Goal: Communication & Community: Ask a question

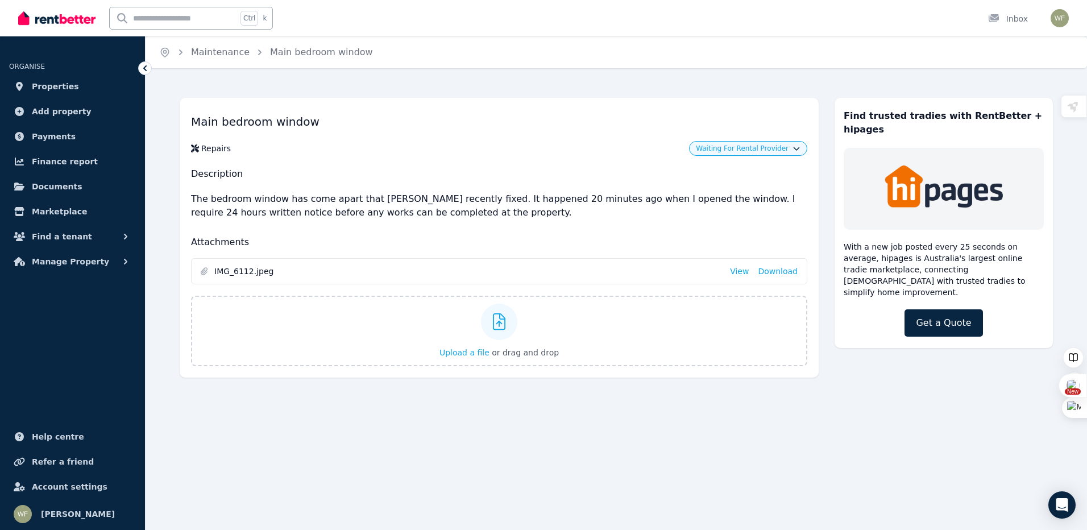
click at [460, 233] on div "Main bedroom window Repairs Waiting For Rental Provider Description The bedroom…" at bounding box center [499, 238] width 639 height 280
click at [461, 233] on div "Main bedroom window Repairs Waiting For Rental Provider Description The bedroom…" at bounding box center [499, 238] width 639 height 280
click at [482, 274] on span "IMG_6112.jpeg" at bounding box center [467, 270] width 507 height 11
click at [255, 274] on span "IMG_6112.jpeg" at bounding box center [467, 270] width 507 height 11
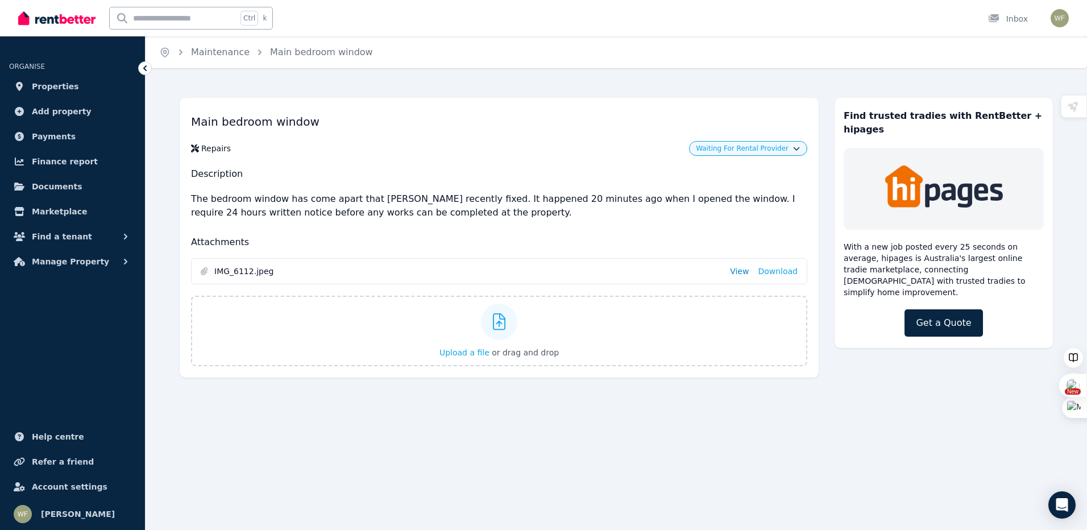
click at [742, 272] on link "View" at bounding box center [739, 270] width 19 height 11
click at [754, 145] on span "Waiting For Rental Provider" at bounding box center [742, 148] width 93 height 9
click at [732, 169] on link "Approve" at bounding box center [747, 172] width 109 height 20
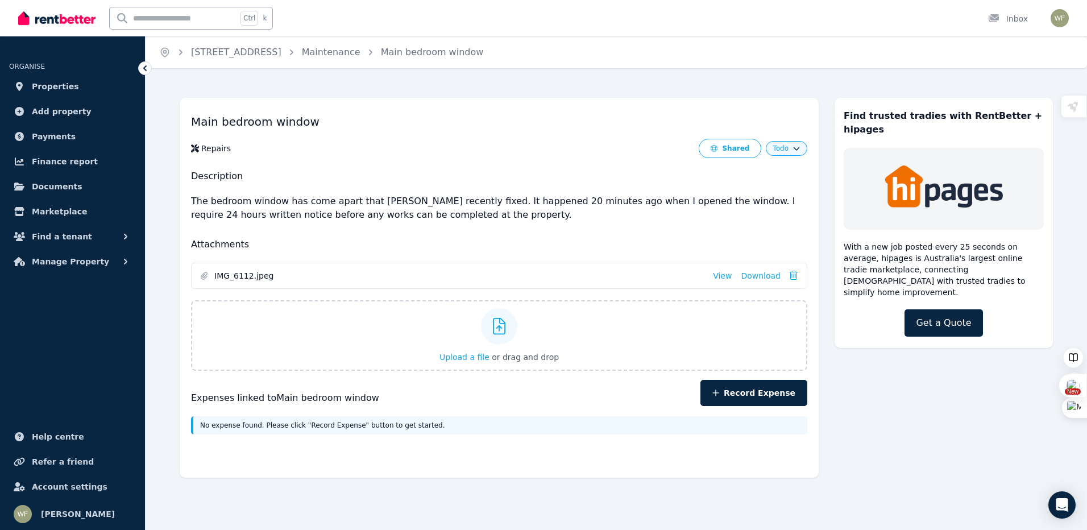
click at [364, 280] on span "IMG_6112.jpeg" at bounding box center [458, 275] width 489 height 11
click at [479, 240] on h2 "Attachments" at bounding box center [499, 245] width 616 height 14
click at [924, 419] on div "Main bedroom window Repairs Shared Todo Description The bedroom window has come…" at bounding box center [616, 281] width 873 height 391
click at [1006, 19] on div at bounding box center [997, 18] width 18 height 11
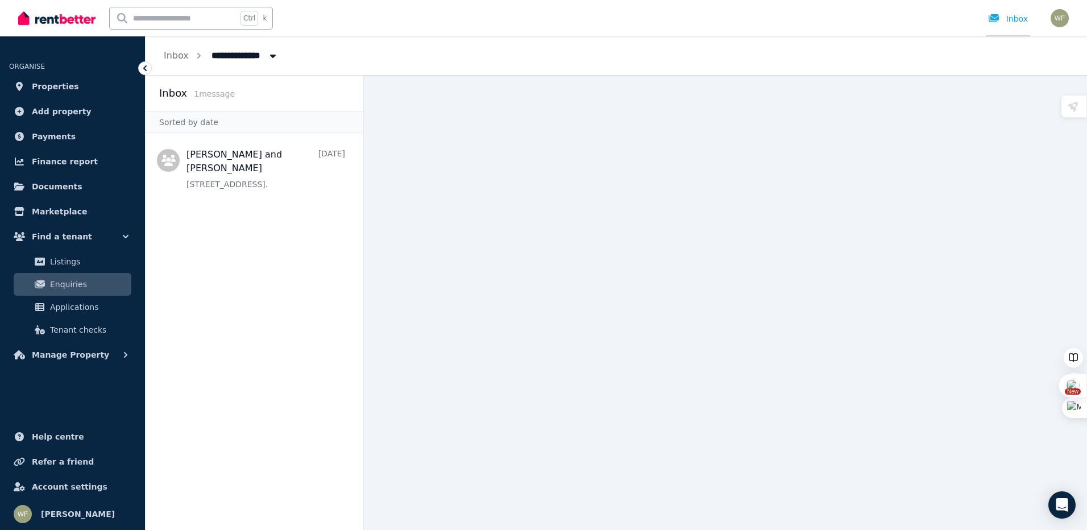
click at [1006, 19] on div at bounding box center [997, 18] width 18 height 11
click at [180, 56] on link "Inbox" at bounding box center [176, 55] width 25 height 11
click at [208, 97] on span "1 message" at bounding box center [214, 93] width 41 height 9
click at [214, 92] on span "1 message" at bounding box center [214, 93] width 41 height 9
click at [1011, 19] on div "Inbox" at bounding box center [1008, 18] width 40 height 11
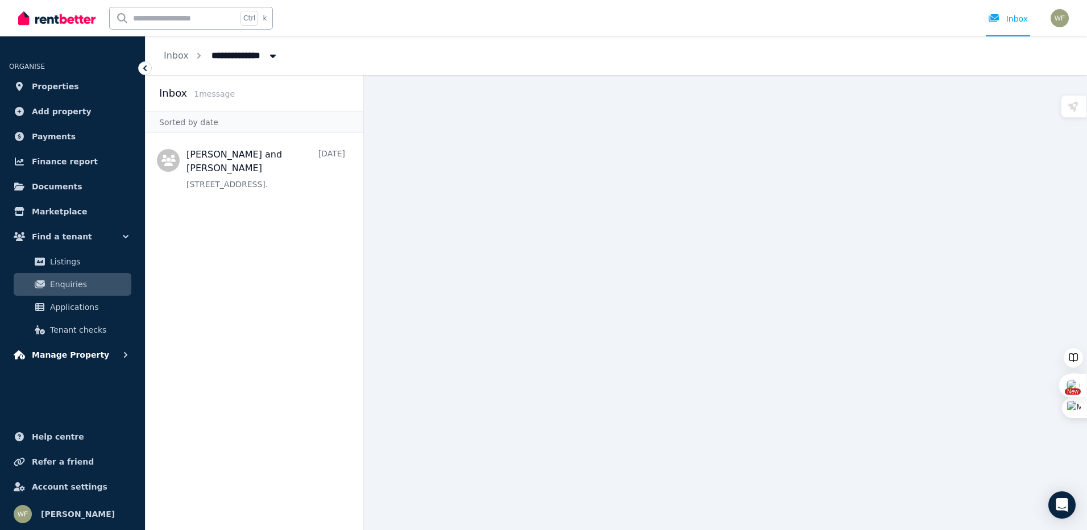
click at [65, 353] on span "Manage Property" at bounding box center [70, 355] width 77 height 14
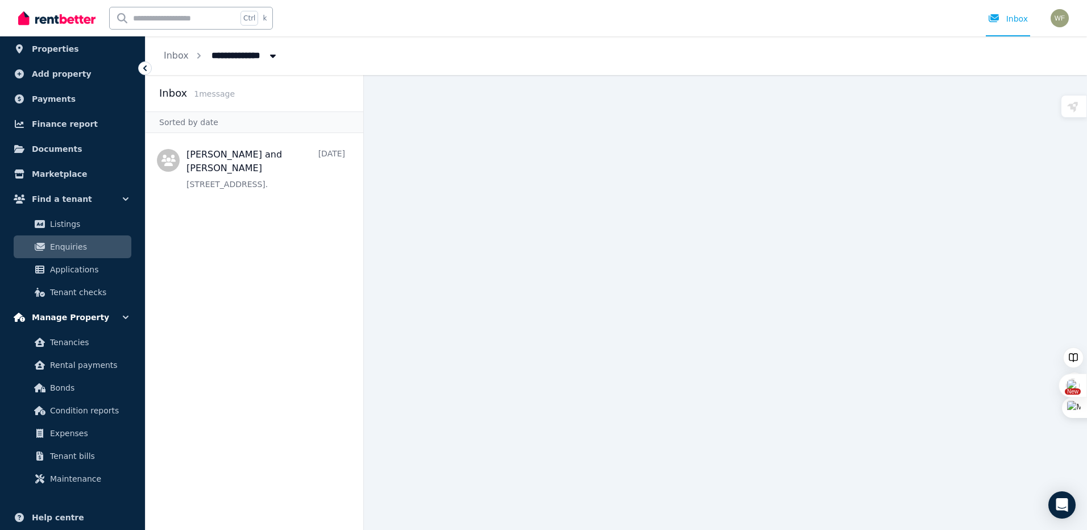
scroll to position [57, 0]
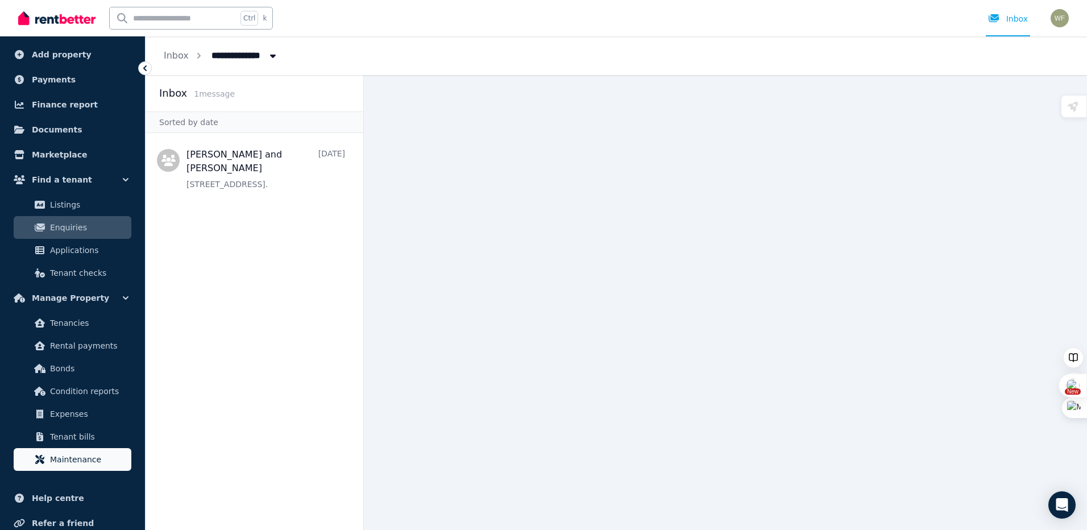
click at [84, 458] on span "Maintenance" at bounding box center [88, 460] width 77 height 14
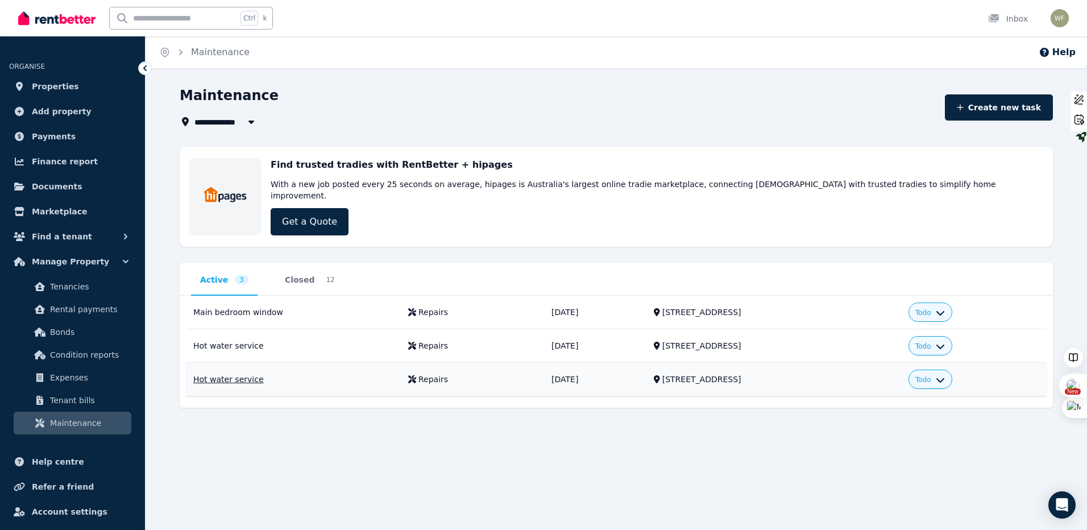
click at [229, 374] on div "Hot water service" at bounding box center [293, 379] width 201 height 11
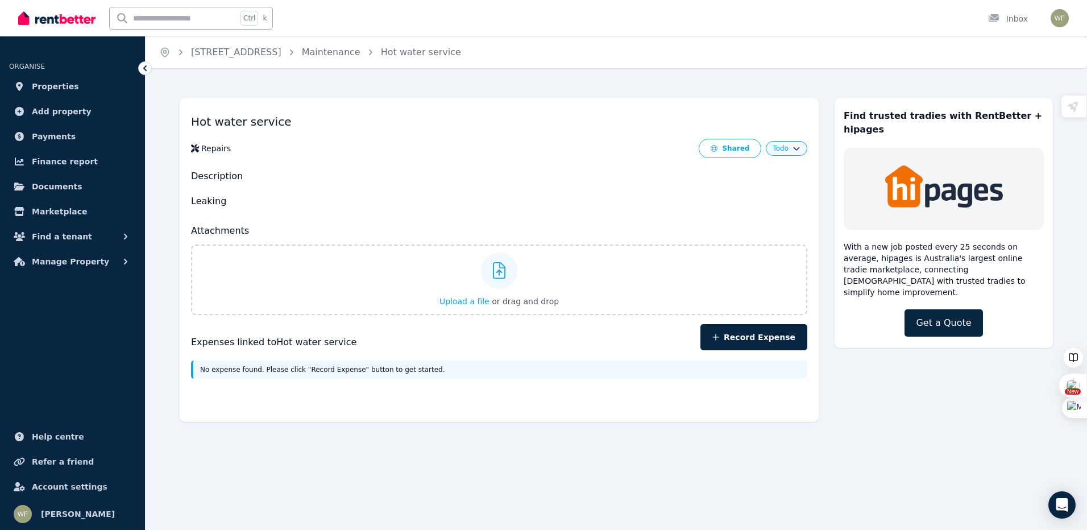
click at [794, 148] on icon "button" at bounding box center [796, 147] width 7 height 7
click at [903, 402] on div "Hot water service Repairs Shared Todo To do In progress Complete Description Le…" at bounding box center [616, 253] width 873 height 335
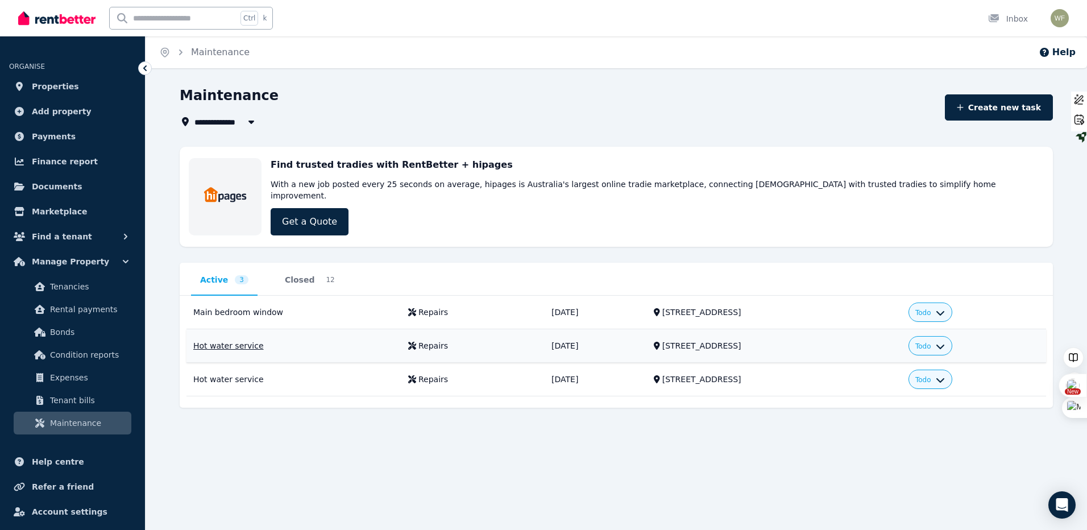
click at [219, 340] on div "Hot water service" at bounding box center [293, 345] width 201 height 11
click at [945, 340] on icon "button" at bounding box center [940, 344] width 9 height 9
drag, startPoint x: 739, startPoint y: 336, endPoint x: 1059, endPoint y: 504, distance: 360.8
click at [1059, 504] on icon "Open Intercom Messenger" at bounding box center [1061, 504] width 13 height 15
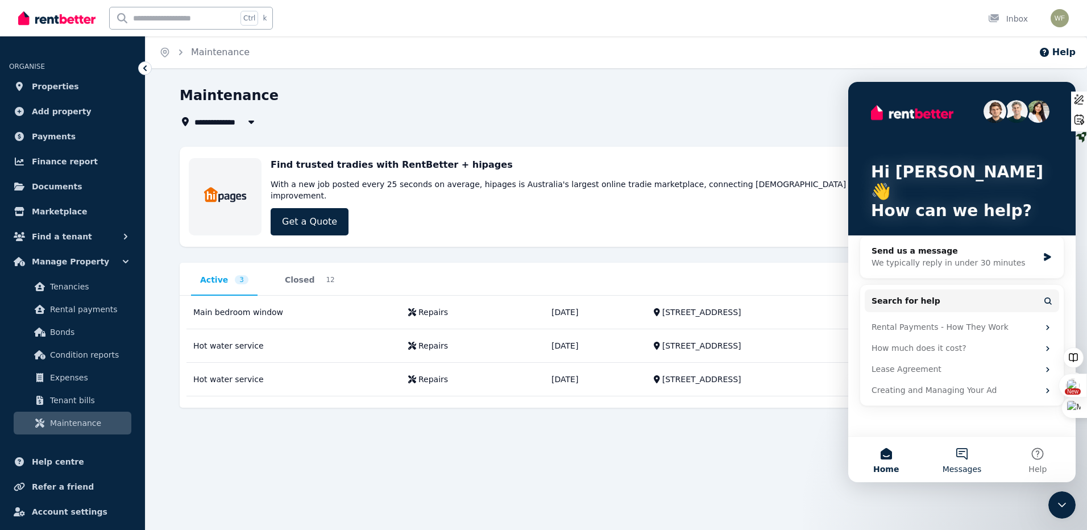
click at [964, 447] on button "Messages" at bounding box center [962, 459] width 76 height 45
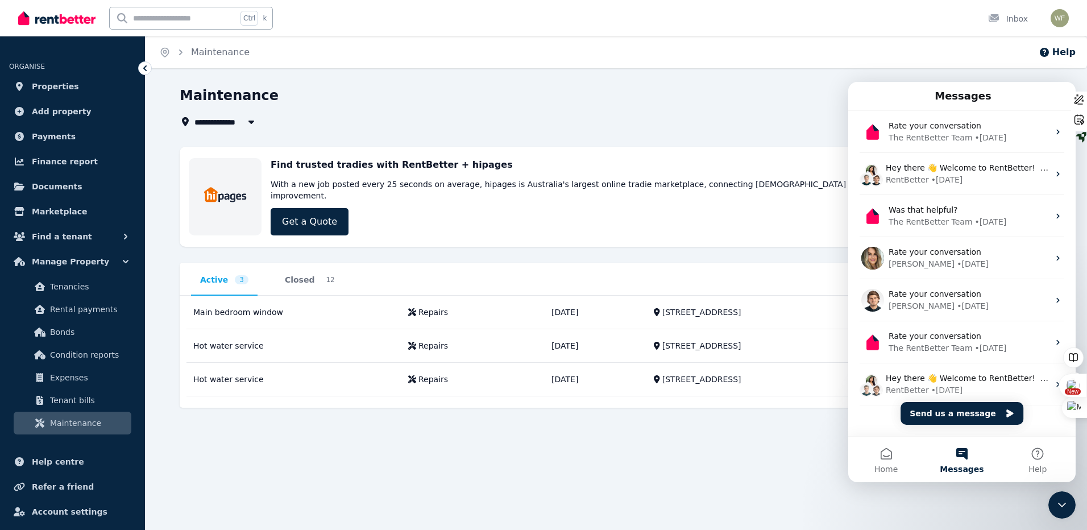
click at [967, 416] on button "Send us a message" at bounding box center [962, 413] width 123 height 23
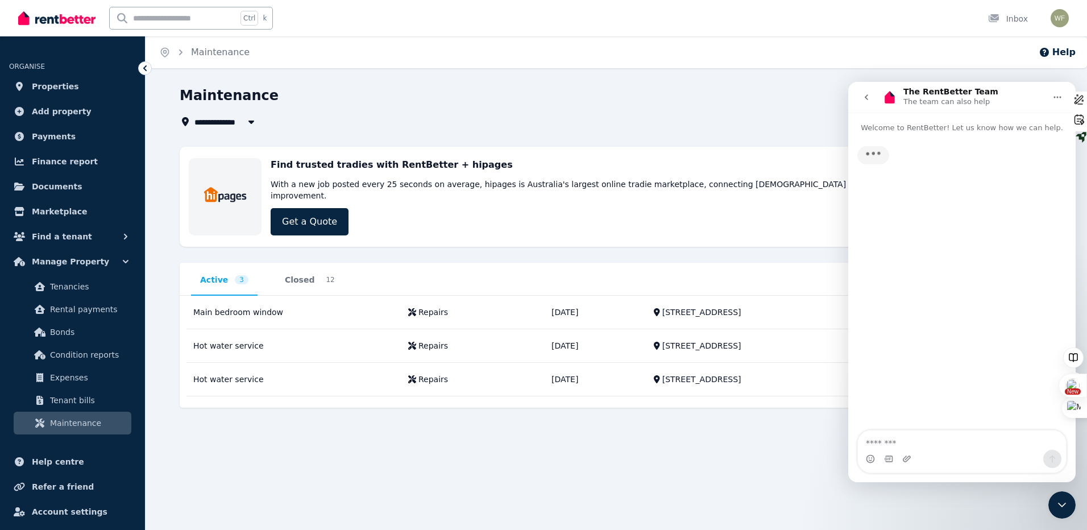
click at [882, 446] on textarea "Message…" at bounding box center [962, 439] width 208 height 19
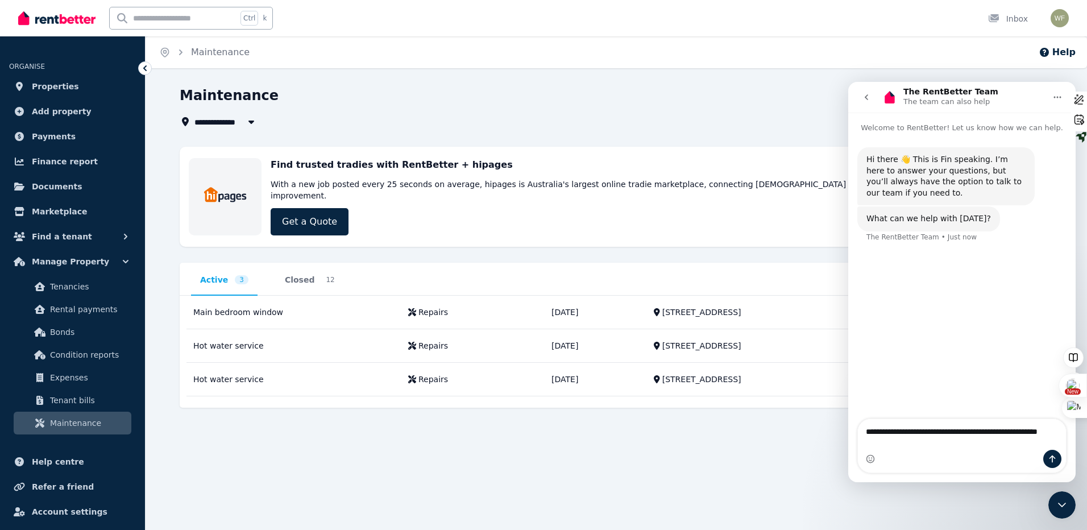
type textarea "**********"
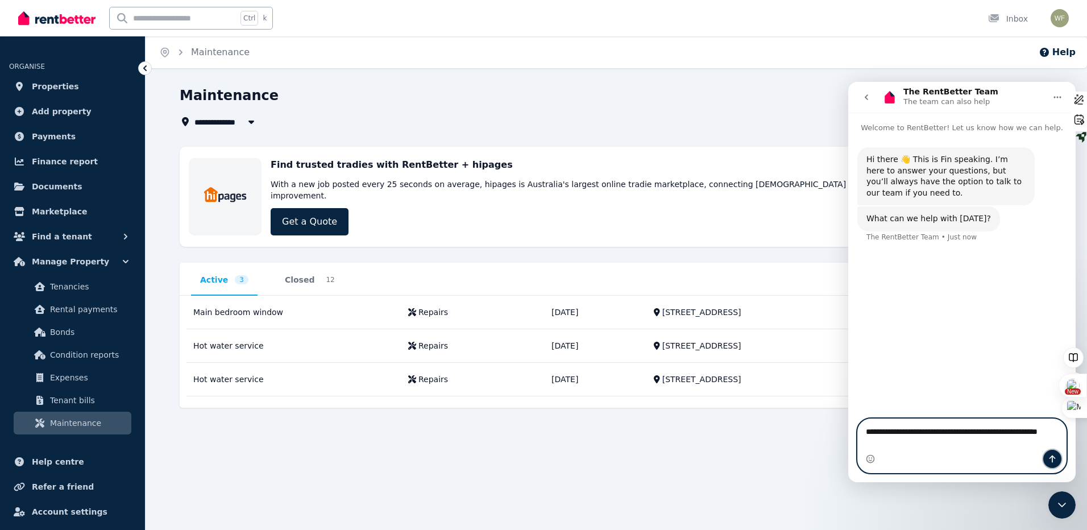
click at [1054, 456] on icon "Send a message…" at bounding box center [1052, 458] width 9 height 9
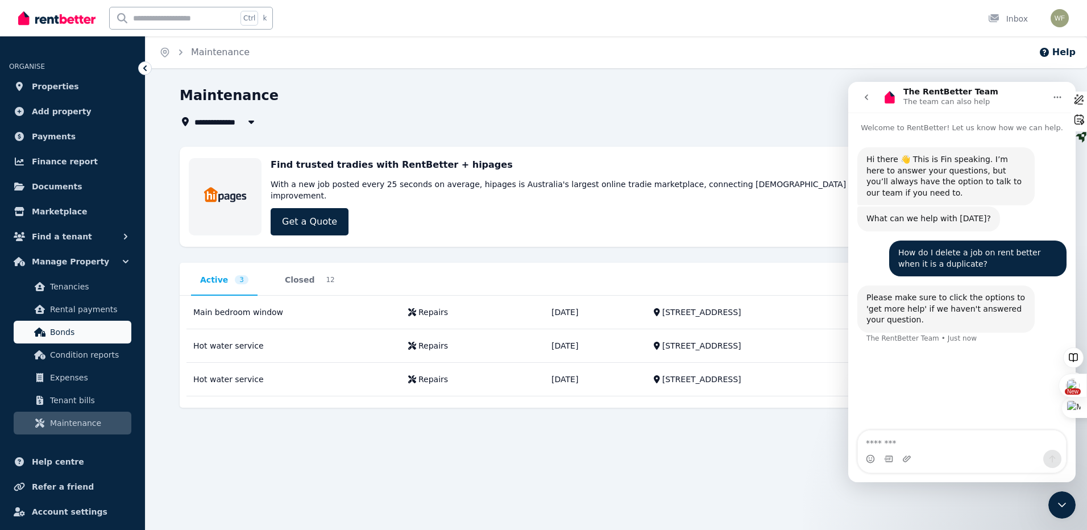
scroll to position [25, 0]
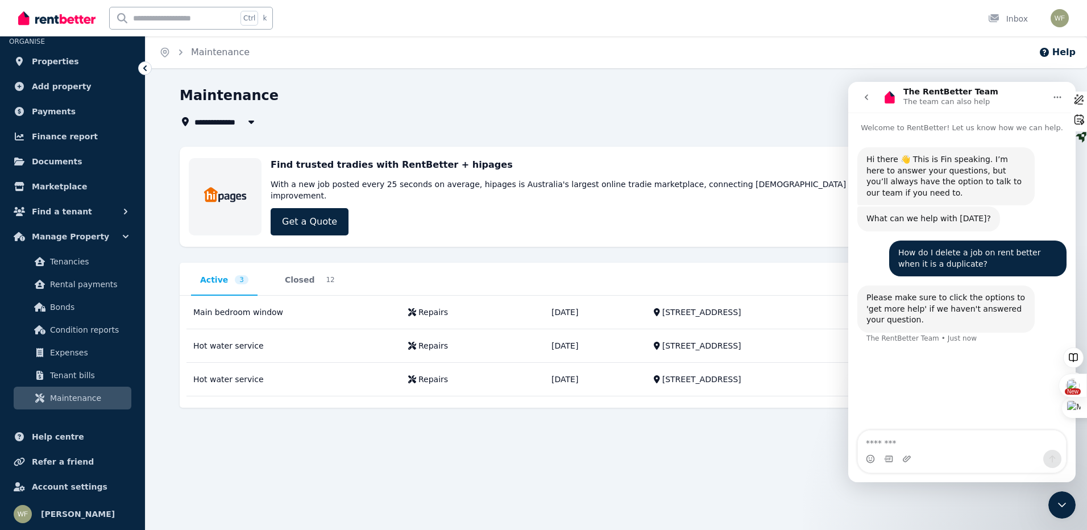
click at [339, 474] on div "**********" at bounding box center [543, 265] width 1087 height 530
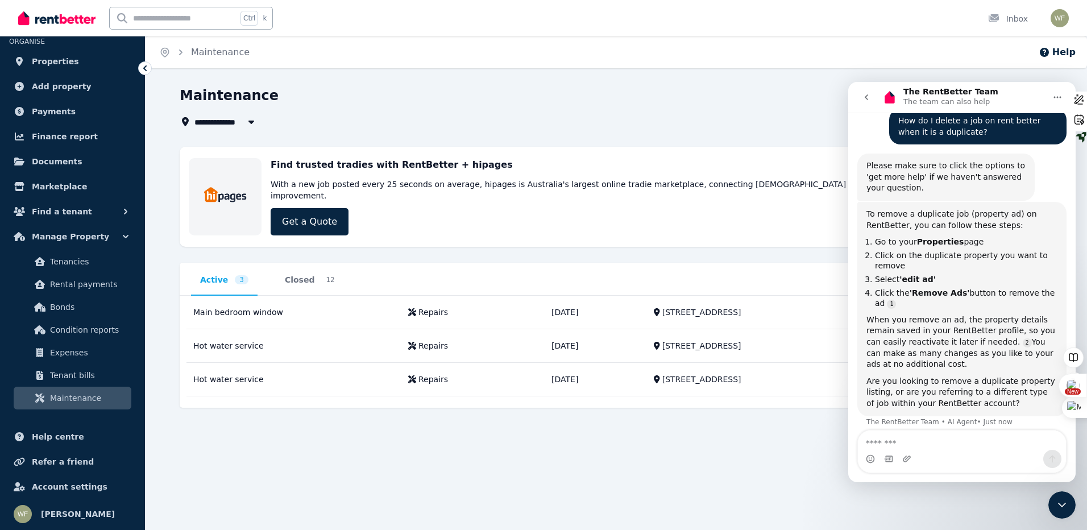
scroll to position [142, 0]
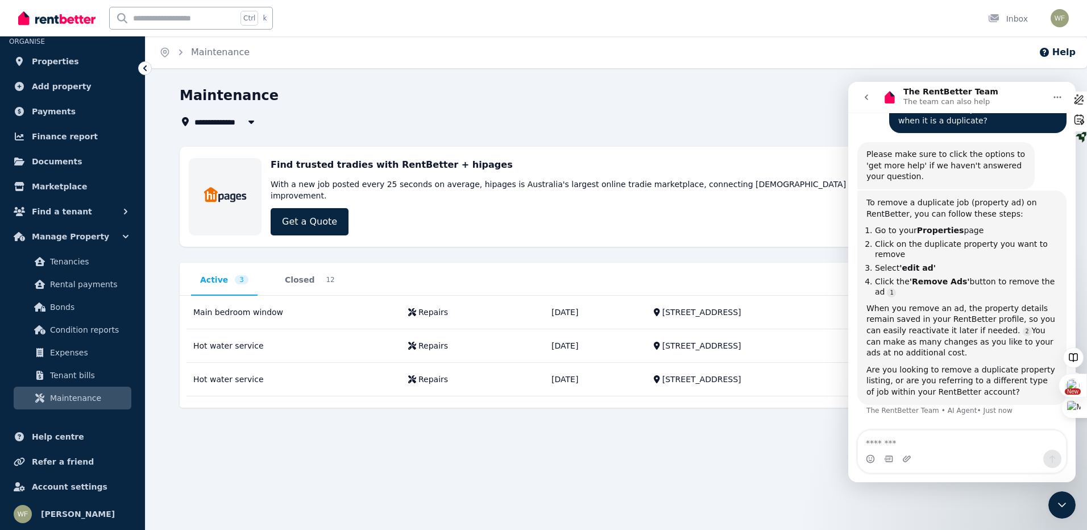
click at [426, 489] on div "**********" at bounding box center [543, 265] width 1087 height 530
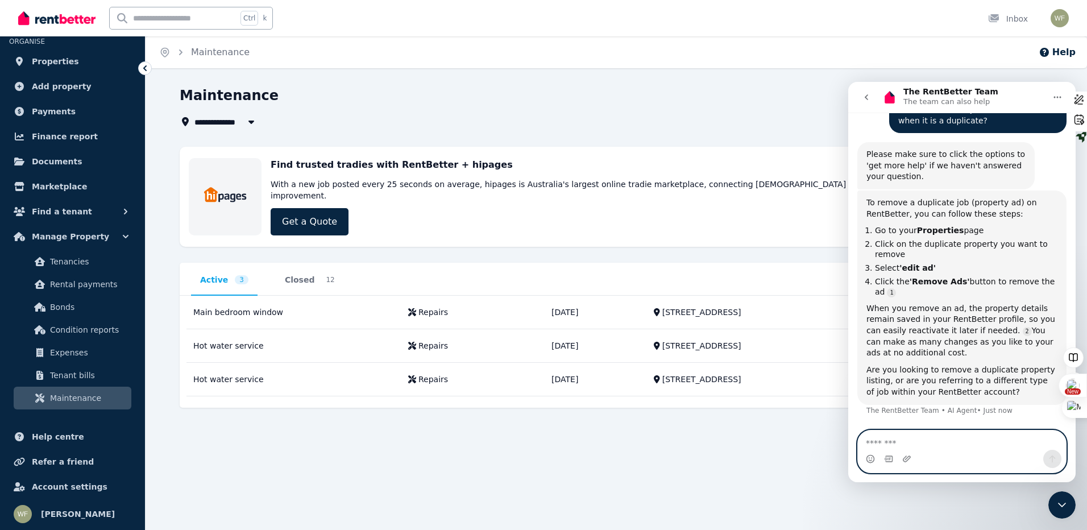
click at [885, 438] on textarea "Message…" at bounding box center [962, 439] width 208 height 19
click at [973, 444] on textarea "**********" at bounding box center [962, 439] width 208 height 19
type textarea "**********"
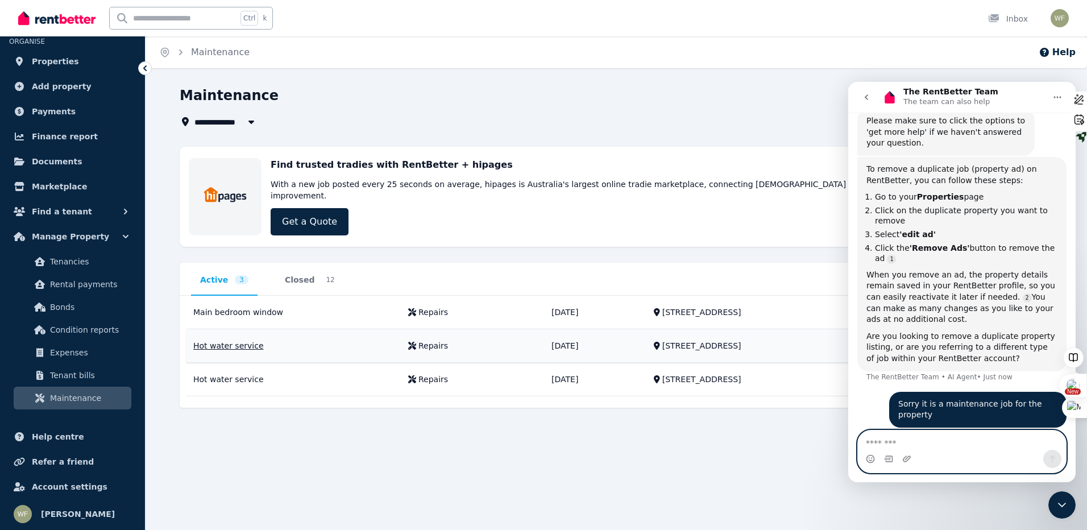
scroll to position [212, 0]
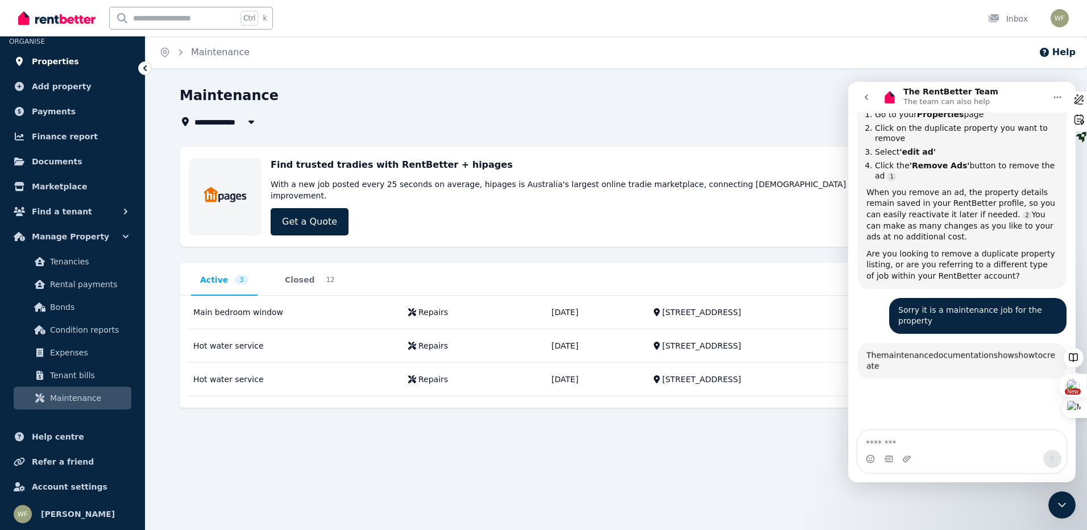
click at [55, 62] on span "Properties" at bounding box center [55, 62] width 47 height 14
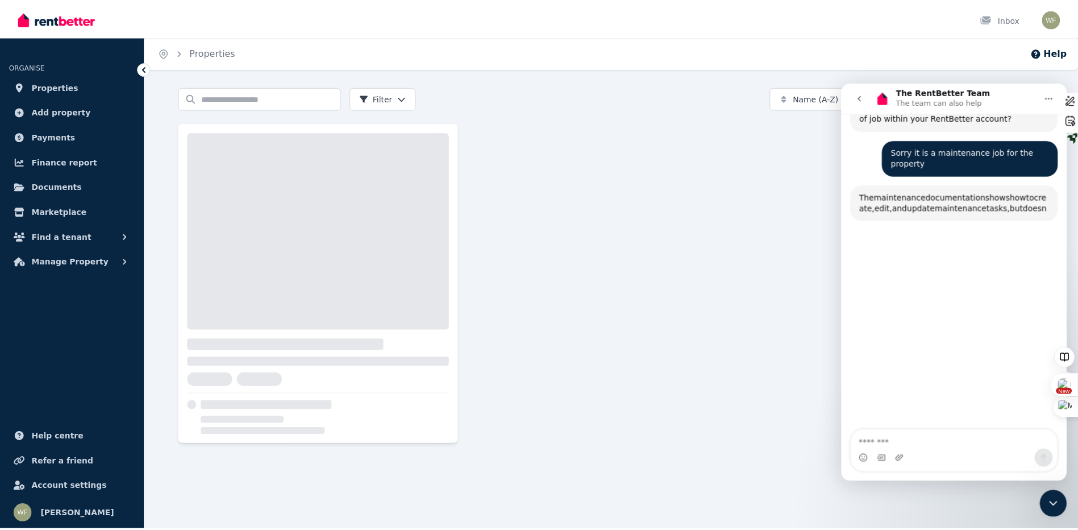
scroll to position [447, 0]
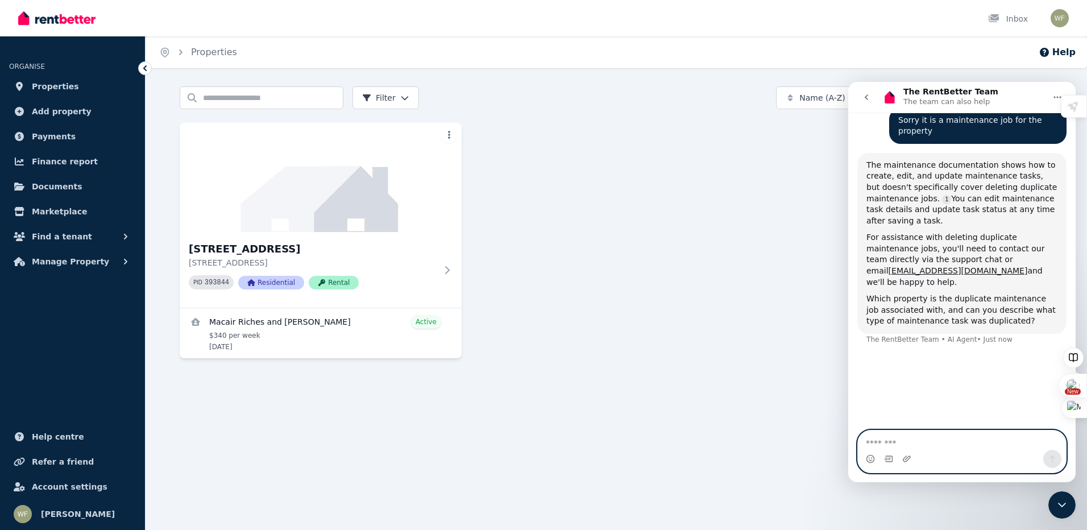
click at [910, 446] on textarea "Message…" at bounding box center [962, 439] width 208 height 19
type textarea "**********"
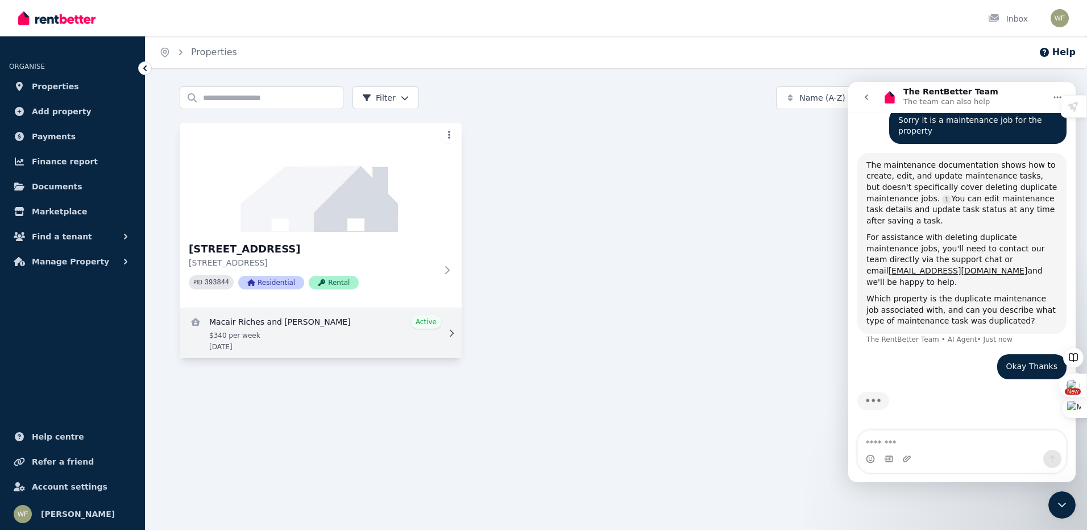
click at [423, 322] on link "View details for Macair Riches and Bianca Brands" at bounding box center [321, 333] width 282 height 50
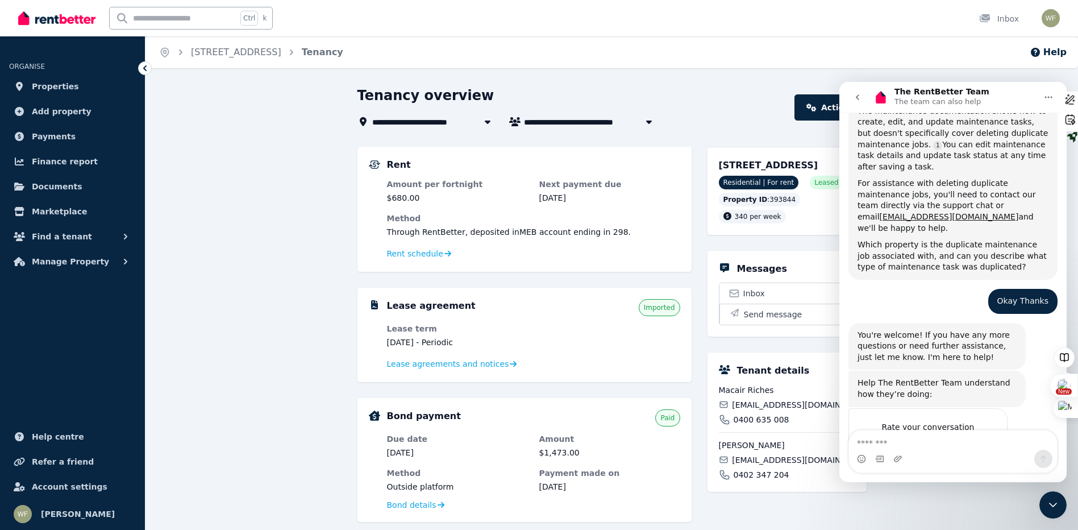
scroll to position [538, 0]
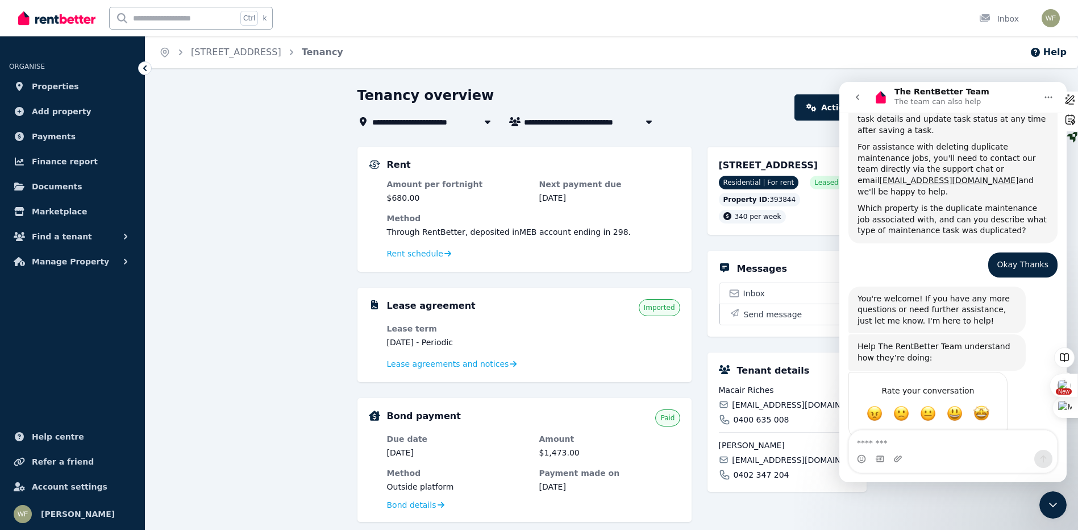
click at [857, 94] on icon "go back" at bounding box center [857, 97] width 9 height 9
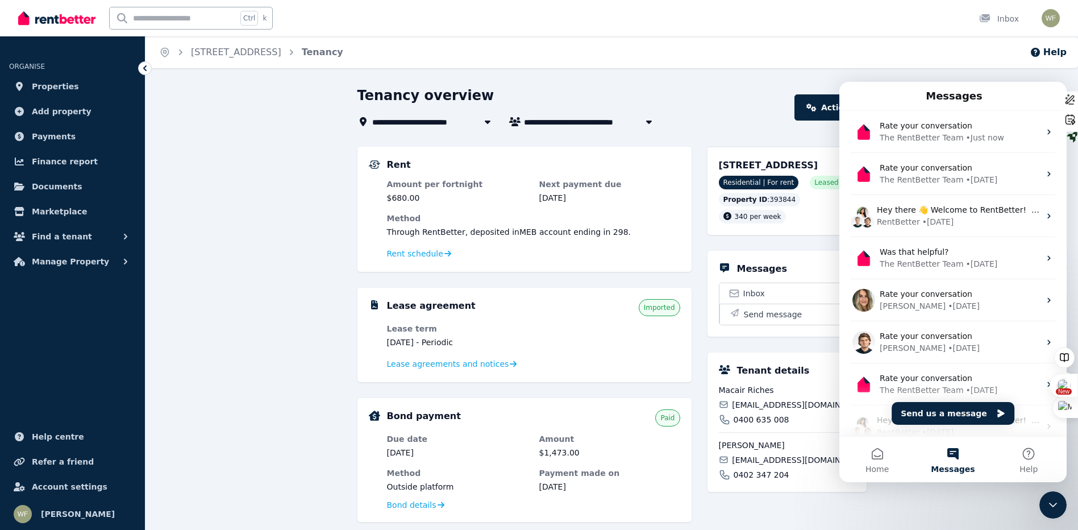
scroll to position [493, 0]
click at [1019, 91] on div "Messages" at bounding box center [953, 95] width 213 height 19
click at [866, 464] on button "Home" at bounding box center [878, 459] width 76 height 45
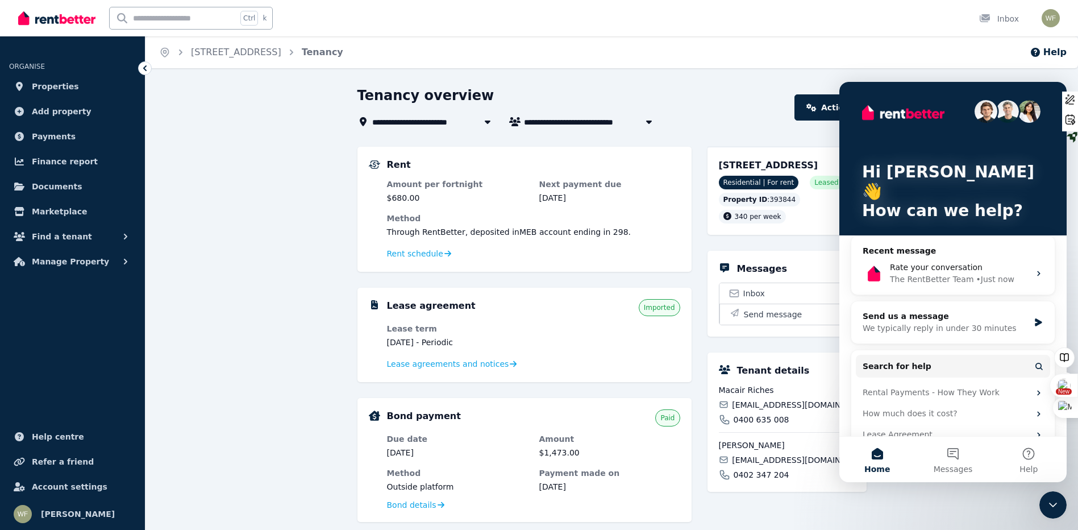
click at [775, 107] on div "Tenancy overview" at bounding box center [573, 97] width 431 height 22
click at [1053, 509] on icon "Close Intercom Messenger" at bounding box center [1054, 505] width 14 height 14
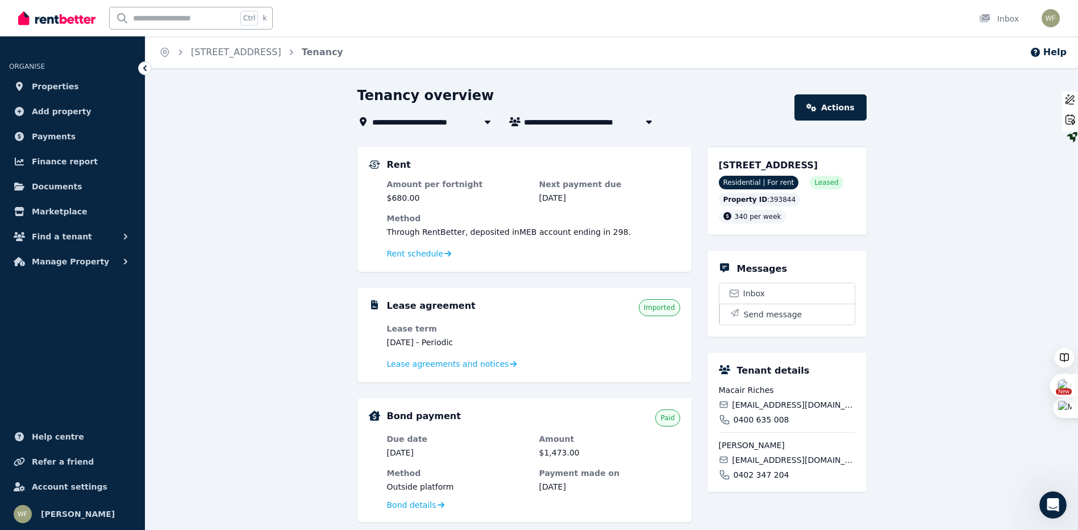
scroll to position [0, 0]
click at [845, 105] on link "Actions" at bounding box center [831, 107] width 72 height 26
click at [772, 320] on span "Send message" at bounding box center [773, 314] width 59 height 11
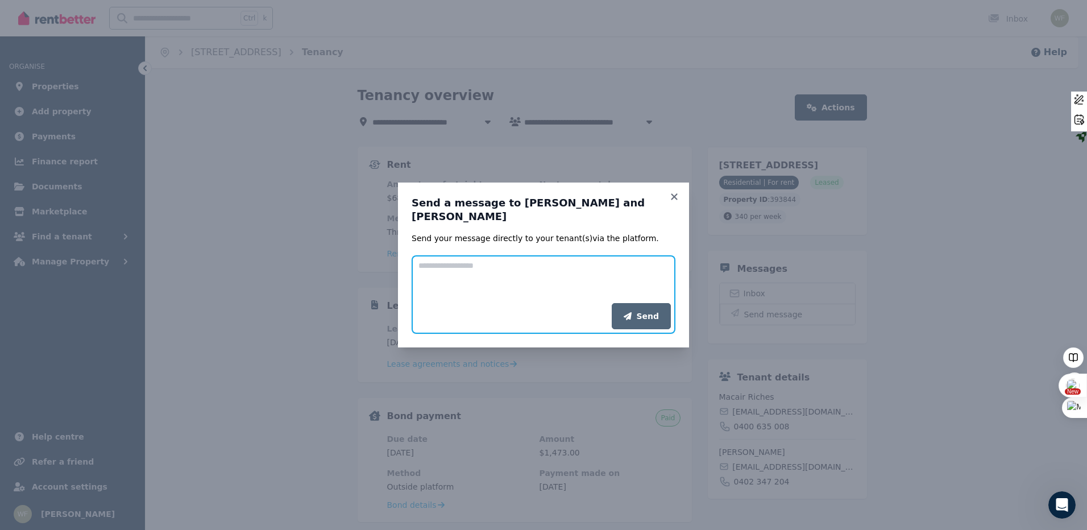
click at [479, 260] on textarea "Add your message" at bounding box center [544, 279] width 264 height 48
click at [484, 271] on textarea "Add your message" at bounding box center [544, 279] width 264 height 48
type textarea "**********"
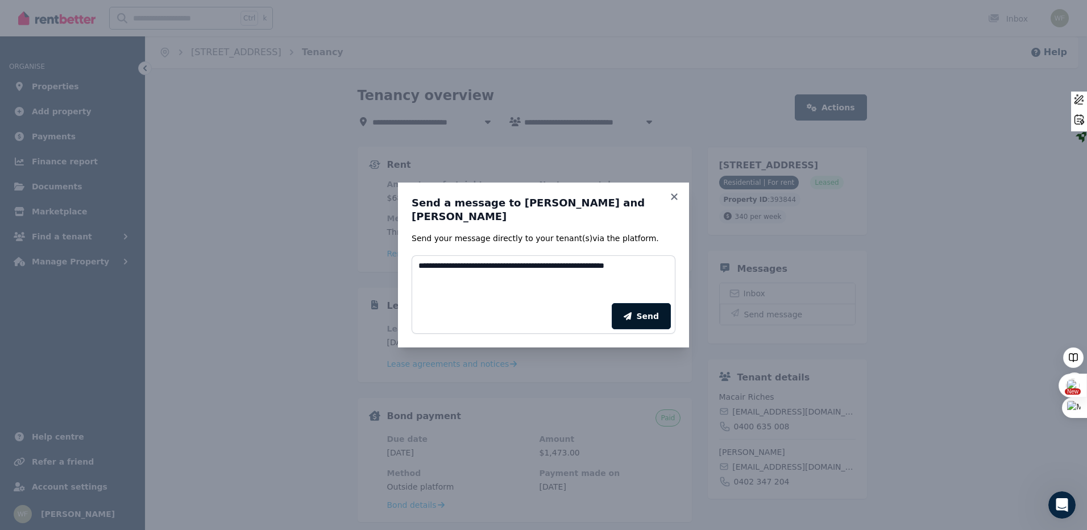
click at [645, 311] on button "Send" at bounding box center [641, 316] width 59 height 26
